Goal: Task Accomplishment & Management: Use online tool/utility

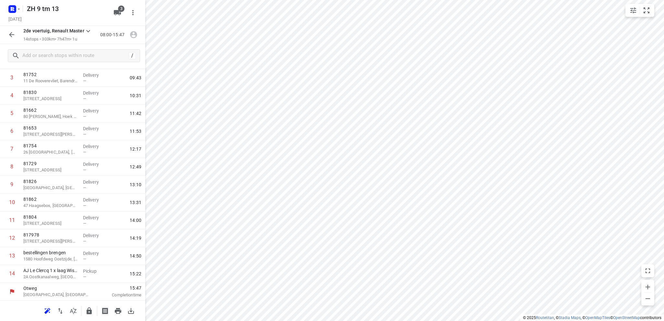
click at [10, 35] on icon "button" at bounding box center [11, 34] width 5 height 5
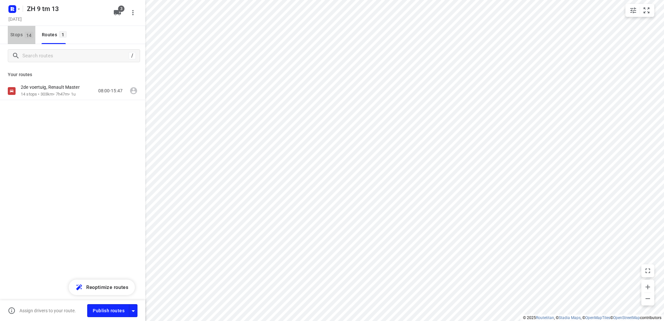
click at [10, 35] on span "Stops 14" at bounding box center [22, 35] width 25 height 8
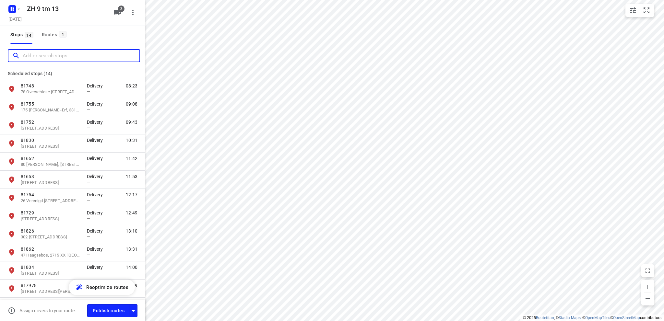
click at [29, 53] on input "Add or search stops" at bounding box center [81, 56] width 117 height 10
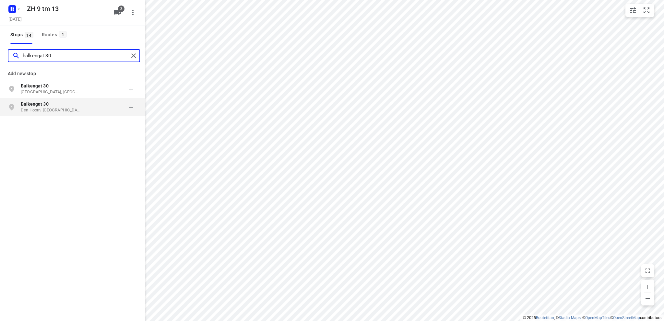
type input "balkengat 30"
click at [41, 109] on p "Den Hoorn, [GEOGRAPHIC_DATA]" at bounding box center [51, 110] width 60 height 6
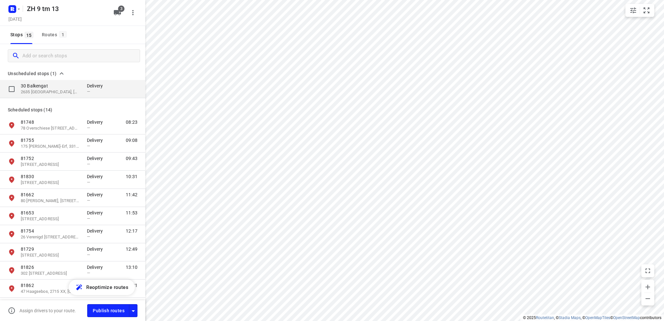
click at [42, 89] on p "30 Balkengat" at bounding box center [51, 86] width 60 height 6
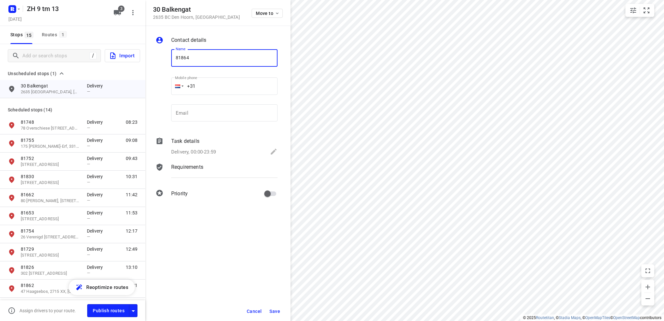
type input "81864"
click at [271, 152] on icon at bounding box center [274, 152] width 8 height 8
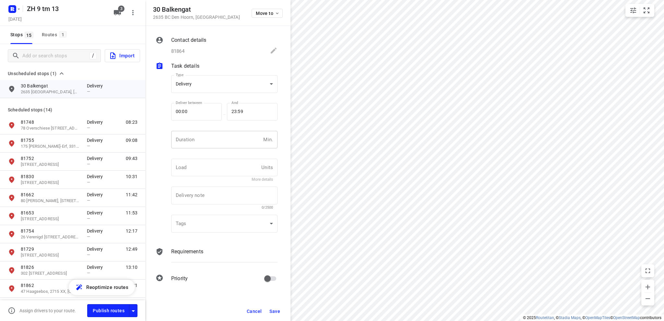
click at [197, 143] on input "number" at bounding box center [215, 140] width 89 height 18
type input "10"
click at [273, 310] on span "Save" at bounding box center [274, 311] width 11 height 5
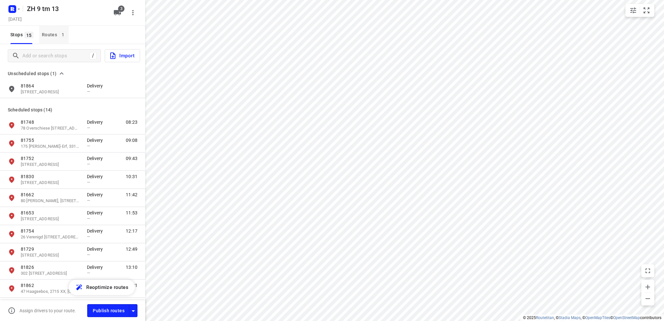
click at [49, 33] on div "Routes 1" at bounding box center [55, 35] width 27 height 8
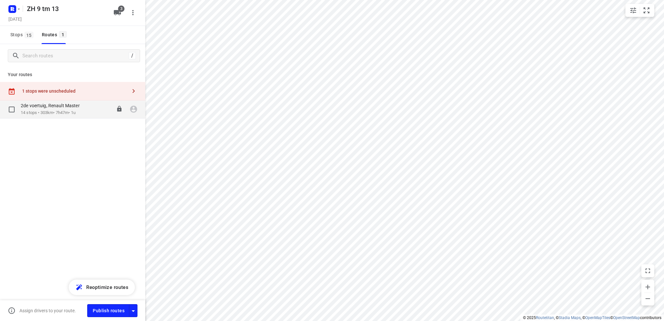
click at [55, 109] on div "2de voertuig, Renault Master" at bounding box center [54, 106] width 66 height 7
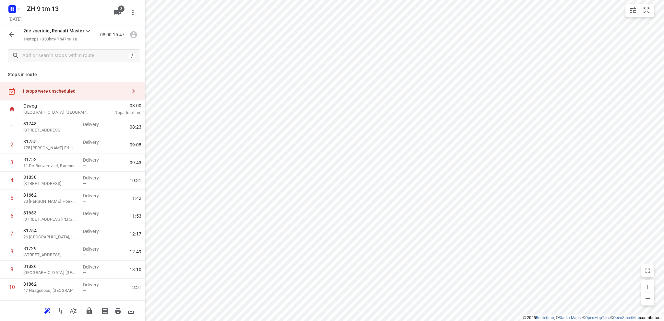
click at [60, 89] on div "1 stops were unscheduled" at bounding box center [74, 91] width 105 height 5
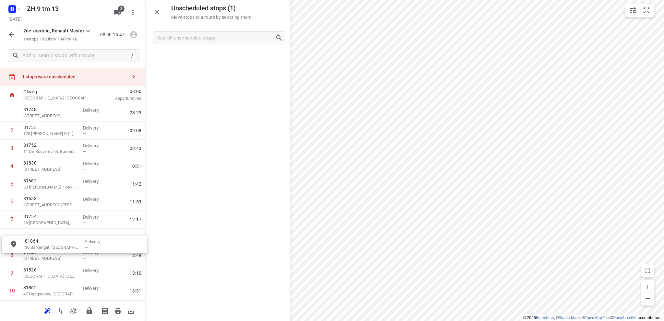
scroll to position [17, 0]
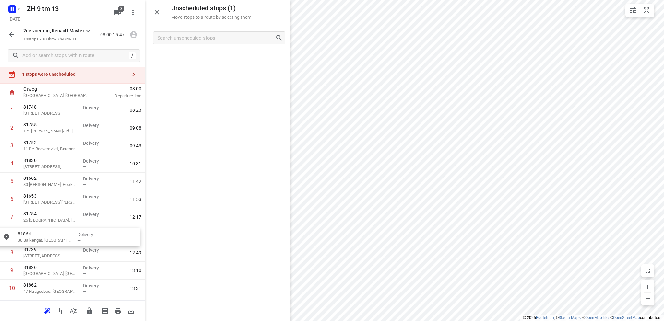
drag, startPoint x: 196, startPoint y: 58, endPoint x: 40, endPoint y: 242, distance: 240.2
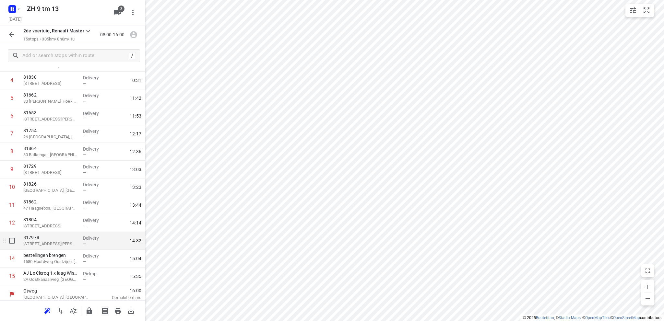
scroll to position [84, 0]
